Goal: Entertainment & Leisure: Consume media (video, audio)

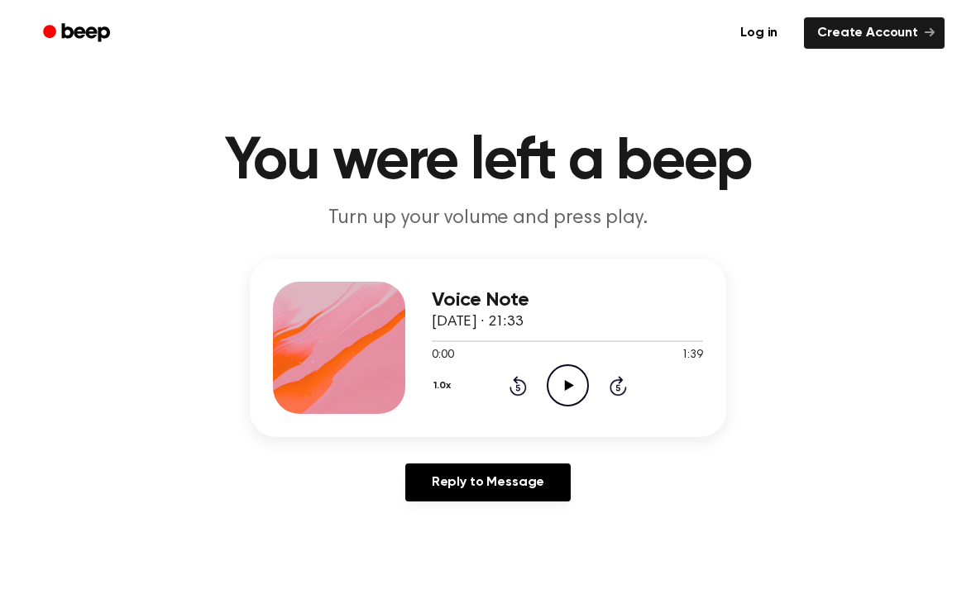
click at [570, 379] on icon "Play Audio" at bounding box center [567, 386] width 42 height 42
click at [623, 382] on icon "Skip 5 seconds" at bounding box center [617, 385] width 18 height 21
click at [622, 384] on icon "Skip 5 seconds" at bounding box center [617, 385] width 18 height 21
click at [624, 383] on icon "Skip 5 seconds" at bounding box center [617, 385] width 18 height 21
click at [620, 385] on icon "Skip 5 seconds" at bounding box center [617, 385] width 18 height 21
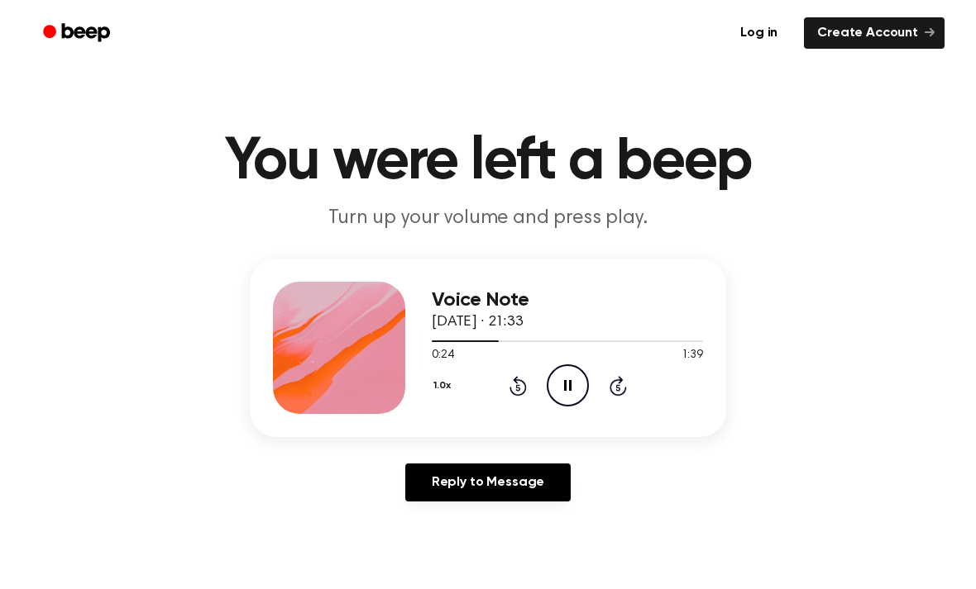
click at [621, 387] on icon "Skip 5 seconds" at bounding box center [617, 385] width 18 height 21
click at [609, 394] on icon "Skip 5 seconds" at bounding box center [617, 385] width 18 height 21
click at [615, 388] on icon "Skip 5 seconds" at bounding box center [617, 385] width 18 height 21
click at [620, 391] on icon "Skip 5 seconds" at bounding box center [617, 385] width 18 height 21
click at [621, 390] on icon "Skip 5 seconds" at bounding box center [617, 385] width 18 height 21
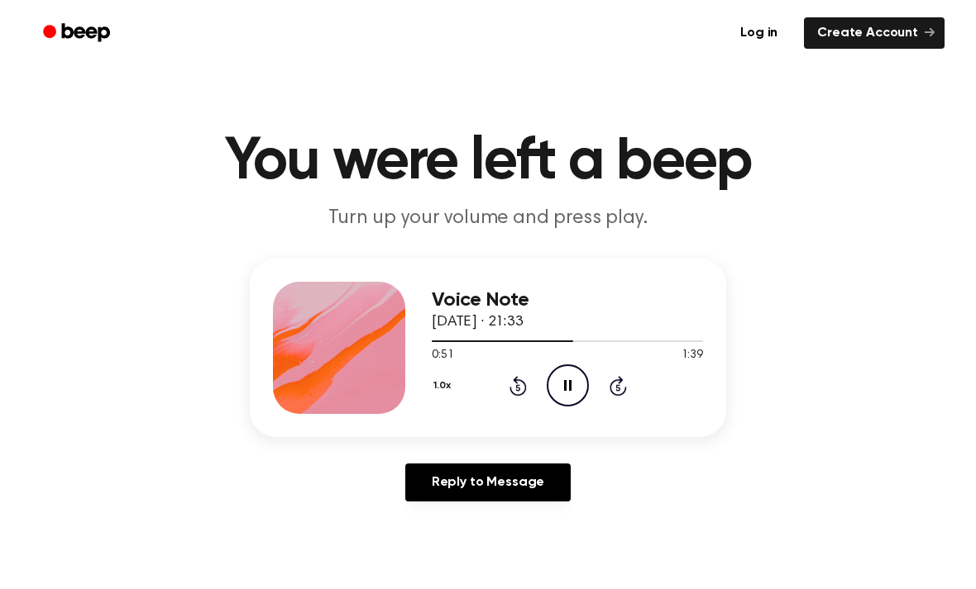
click at [620, 392] on icon "Skip 5 seconds" at bounding box center [617, 385] width 18 height 21
click at [623, 391] on icon at bounding box center [617, 386] width 17 height 20
click at [625, 380] on icon "Skip 5 seconds" at bounding box center [617, 385] width 18 height 21
click at [625, 385] on icon "Skip 5 seconds" at bounding box center [617, 385] width 18 height 21
